Goal: Transaction & Acquisition: Purchase product/service

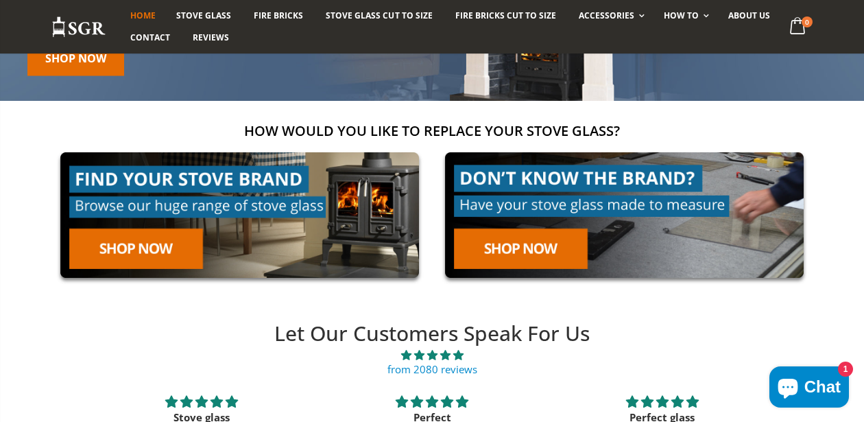
scroll to position [165, 0]
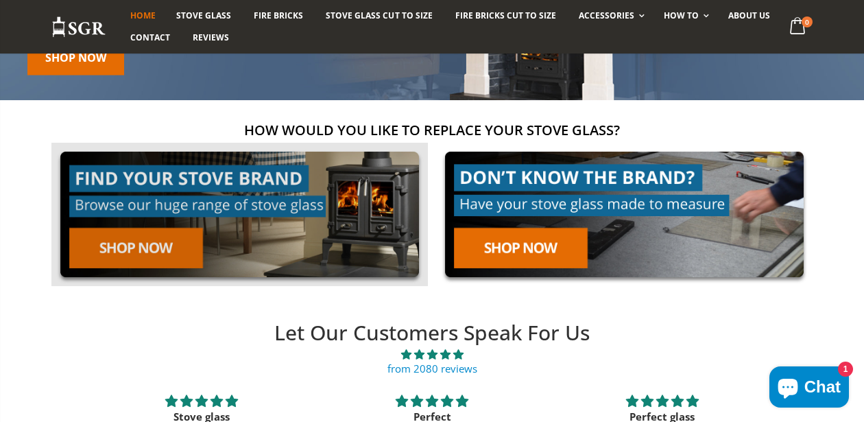
click at [112, 258] on img at bounding box center [239, 214] width 376 height 143
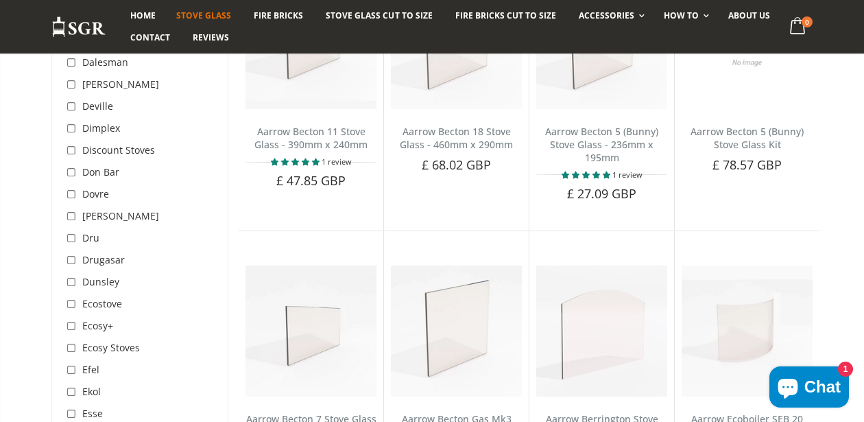
scroll to position [1462, 0]
click at [66, 275] on input "checkbox" at bounding box center [73, 282] width 14 height 14
checkbox input "true"
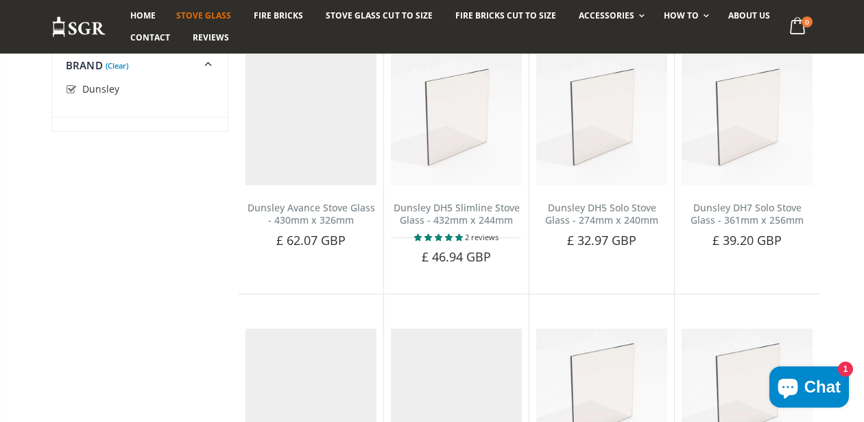
scroll to position [258, 0]
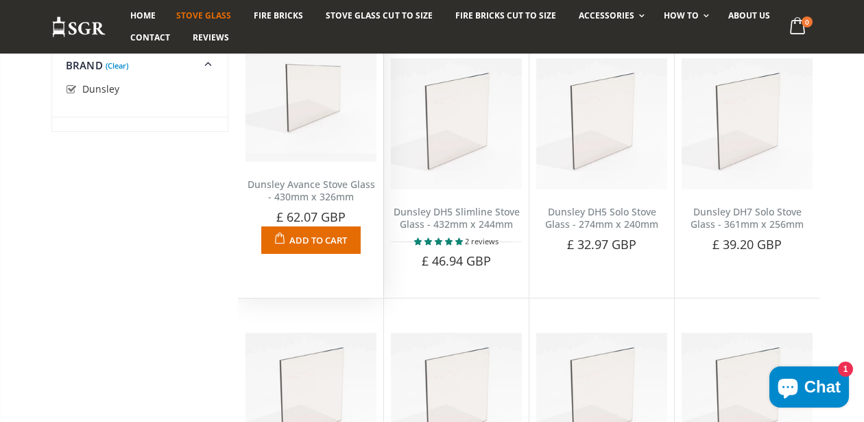
click at [285, 204] on link "Dunsley Avance Stove Glass - 430mm x 326mm" at bounding box center [312, 191] width 128 height 26
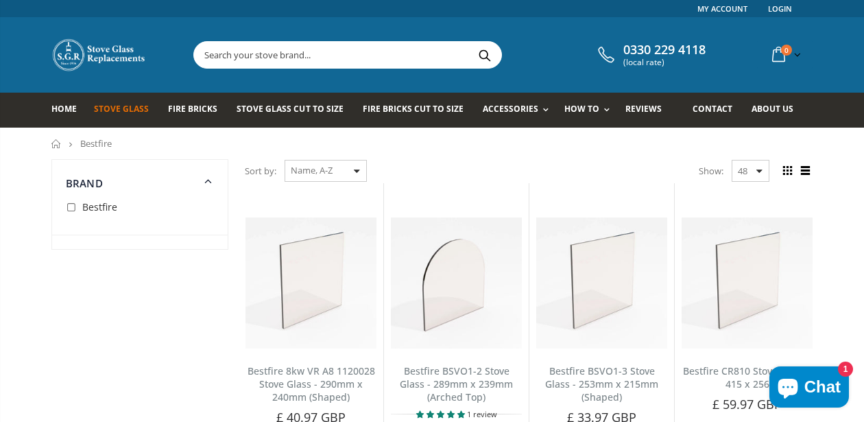
click at [125, 118] on link "Stove Glass" at bounding box center [126, 110] width 65 height 35
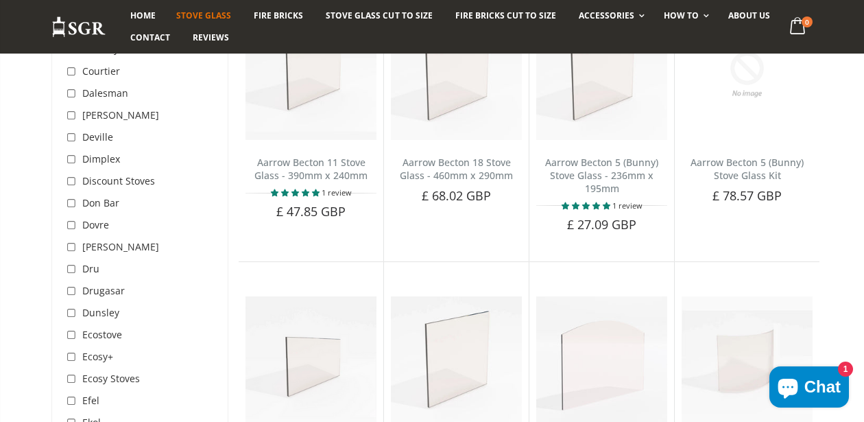
scroll to position [1431, 0]
click at [67, 306] on input "checkbox" at bounding box center [73, 313] width 14 height 14
checkbox input "true"
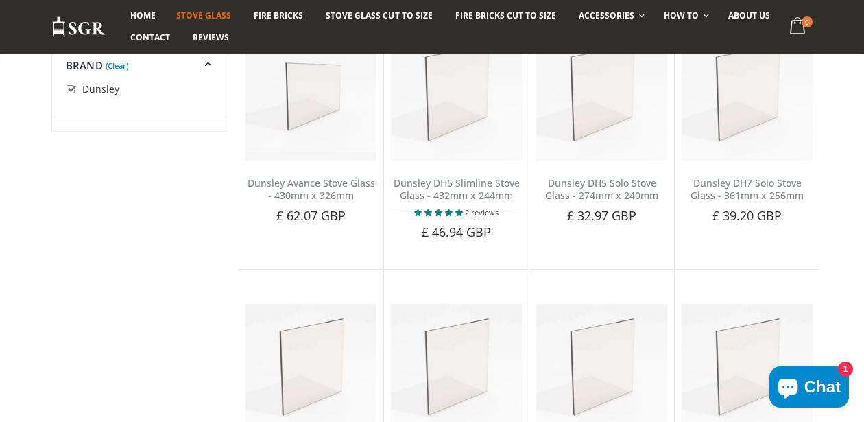
scroll to position [283, 0]
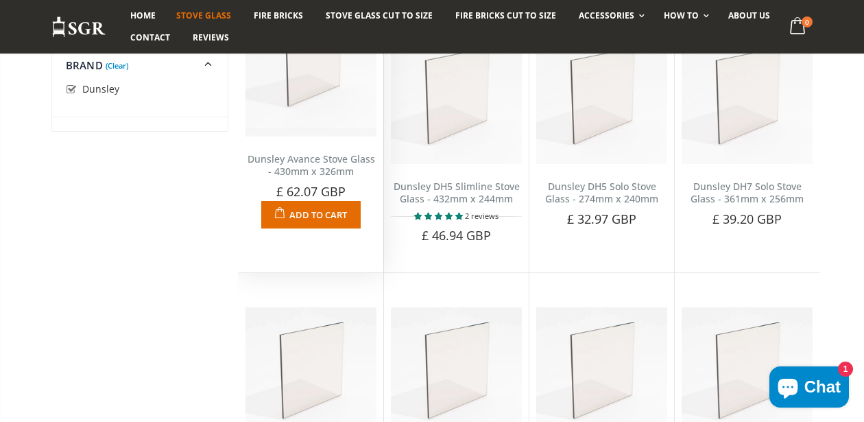
click at [325, 178] on link "Dunsley Avance Stove Glass - 430mm x 326mm" at bounding box center [312, 165] width 128 height 26
